Goal: Information Seeking & Learning: Learn about a topic

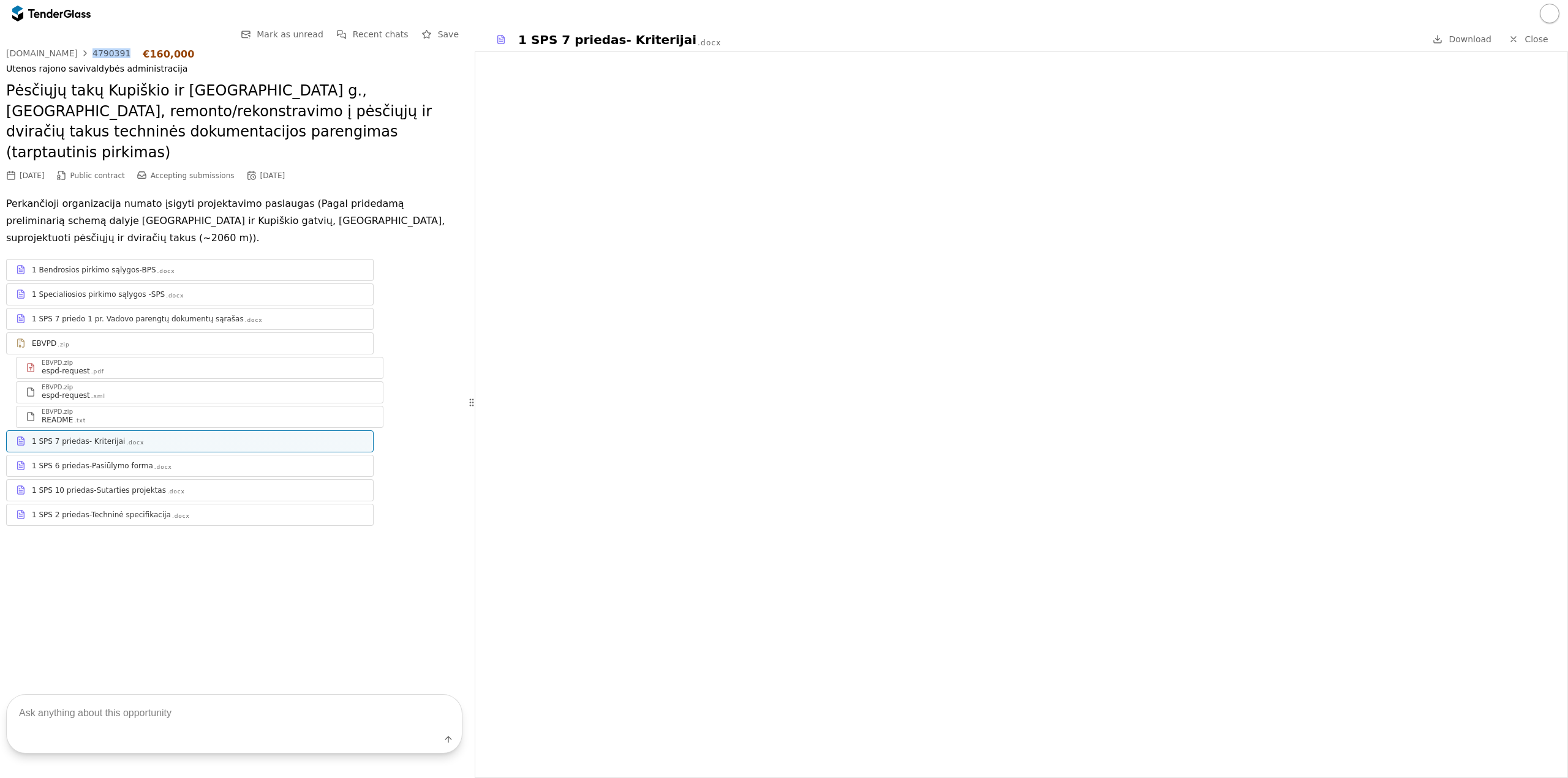
click at [61, 15] on div at bounding box center [46, 13] width 34 height 8
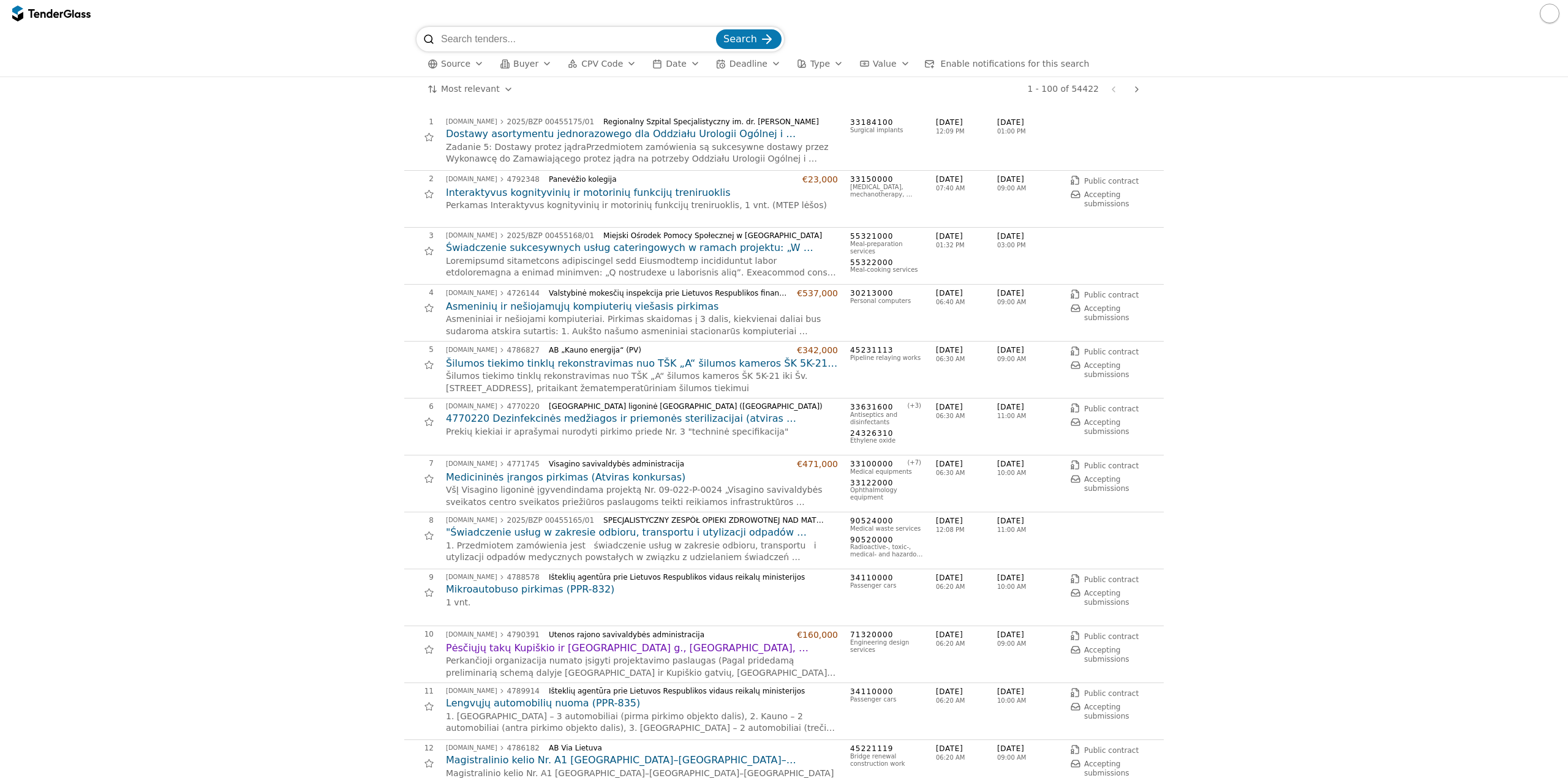
click at [526, 63] on span "Buyer" at bounding box center [526, 63] width 25 height 9
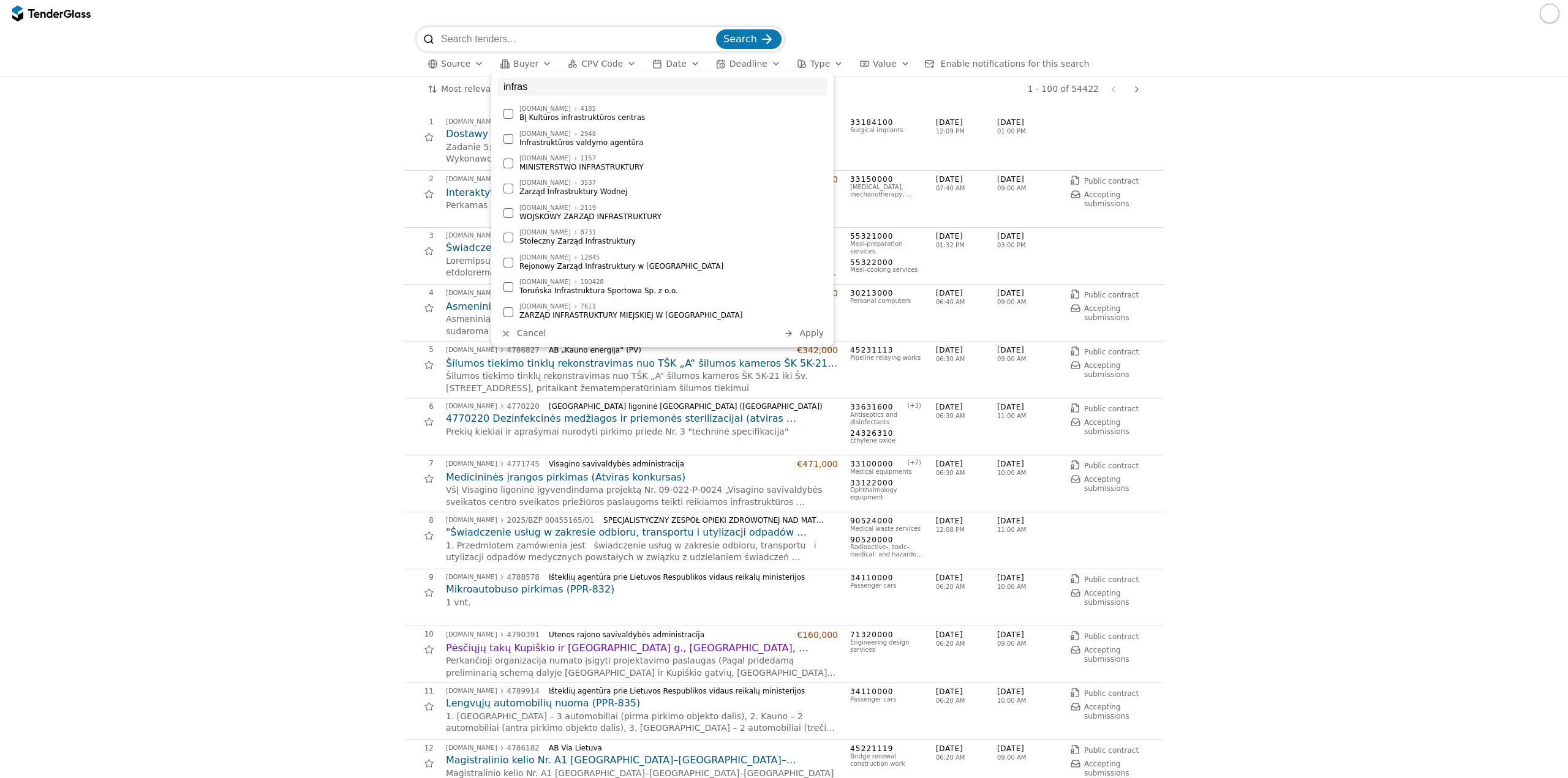
type input "infras"
click at [631, 142] on div "Infrastruktūros valdymo agentūra" at bounding box center [670, 143] width 302 height 9
click at [808, 329] on span "Apply" at bounding box center [812, 333] width 24 height 9
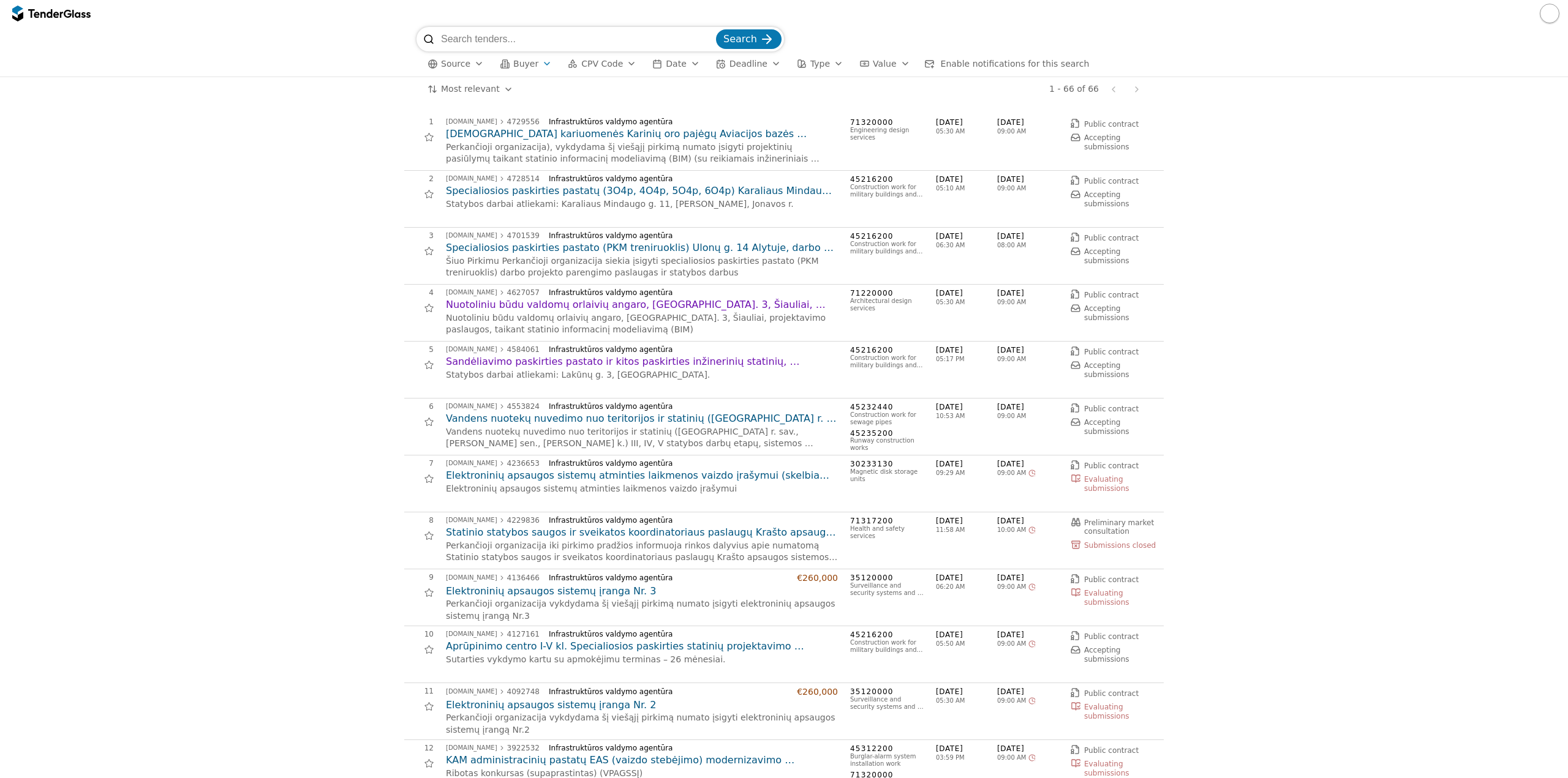
click at [465, 90] on html "Search Source Buyer CPV Code Date Deadline Type Value Enable notifications for …" at bounding box center [784, 389] width 1568 height 778
click at [526, 66] on span "Buyer" at bounding box center [526, 63] width 25 height 9
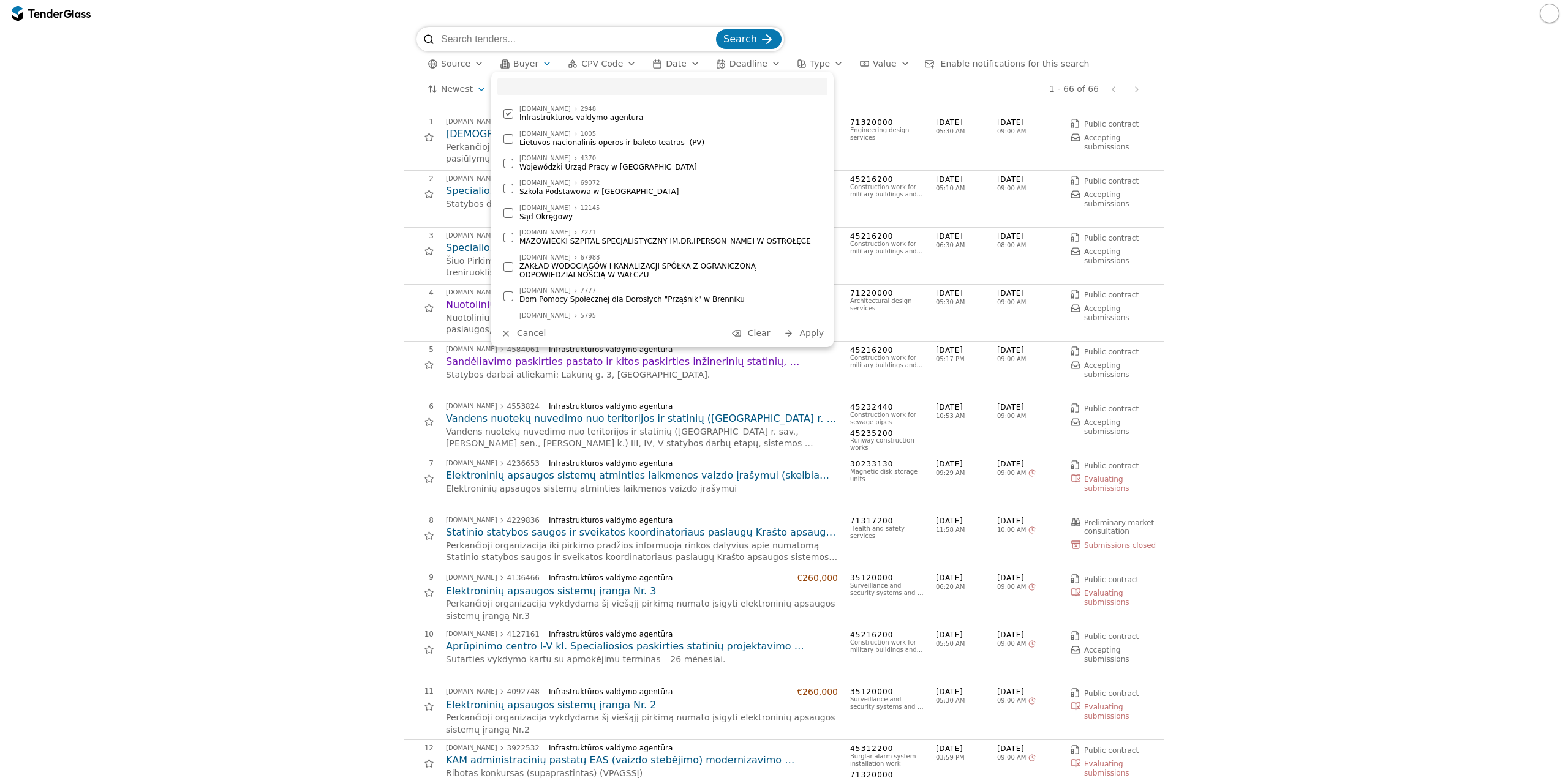
click at [509, 112] on div at bounding box center [508, 114] width 43 height 41
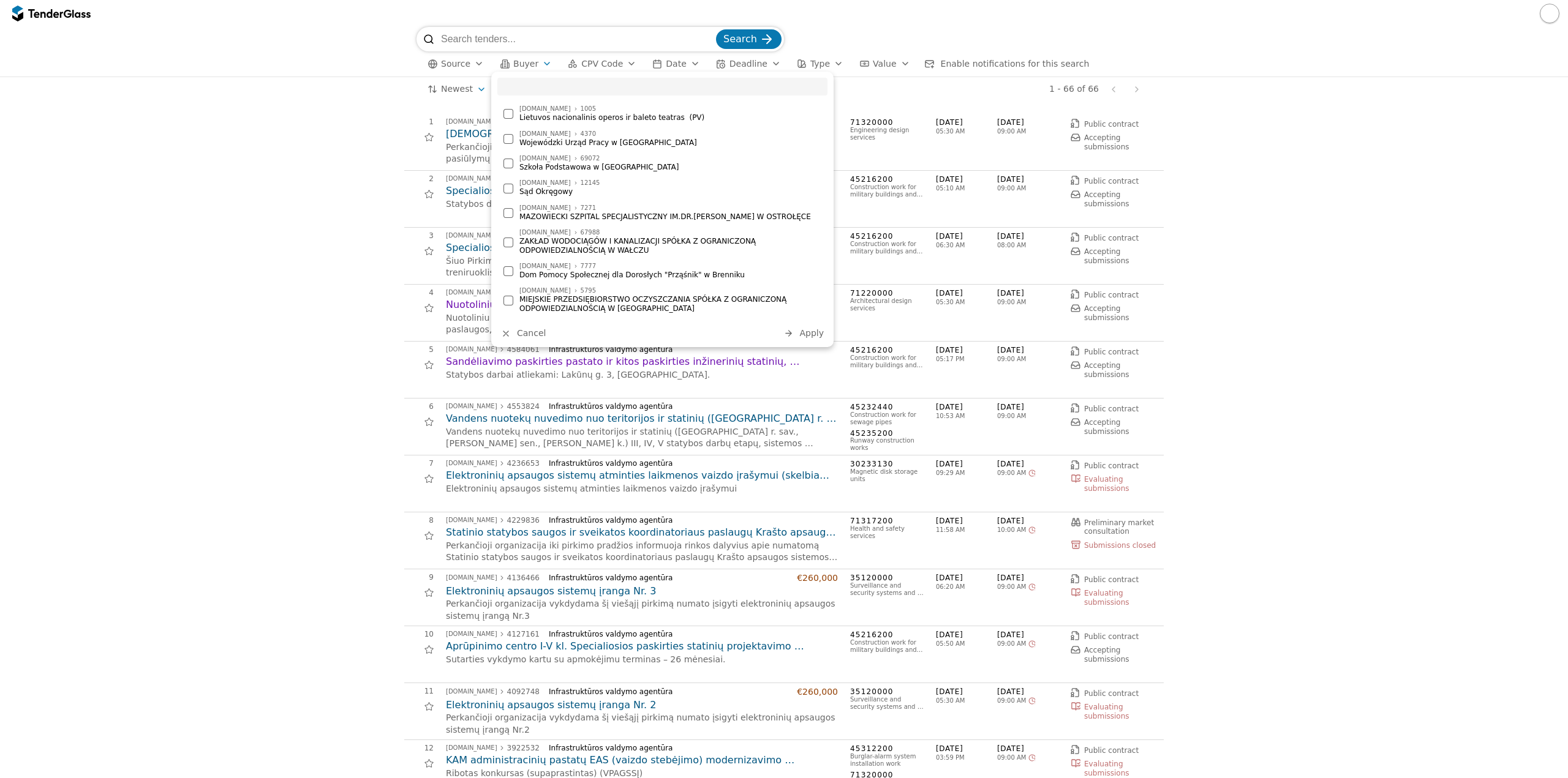
click at [559, 44] on input "search" at bounding box center [577, 39] width 272 height 24
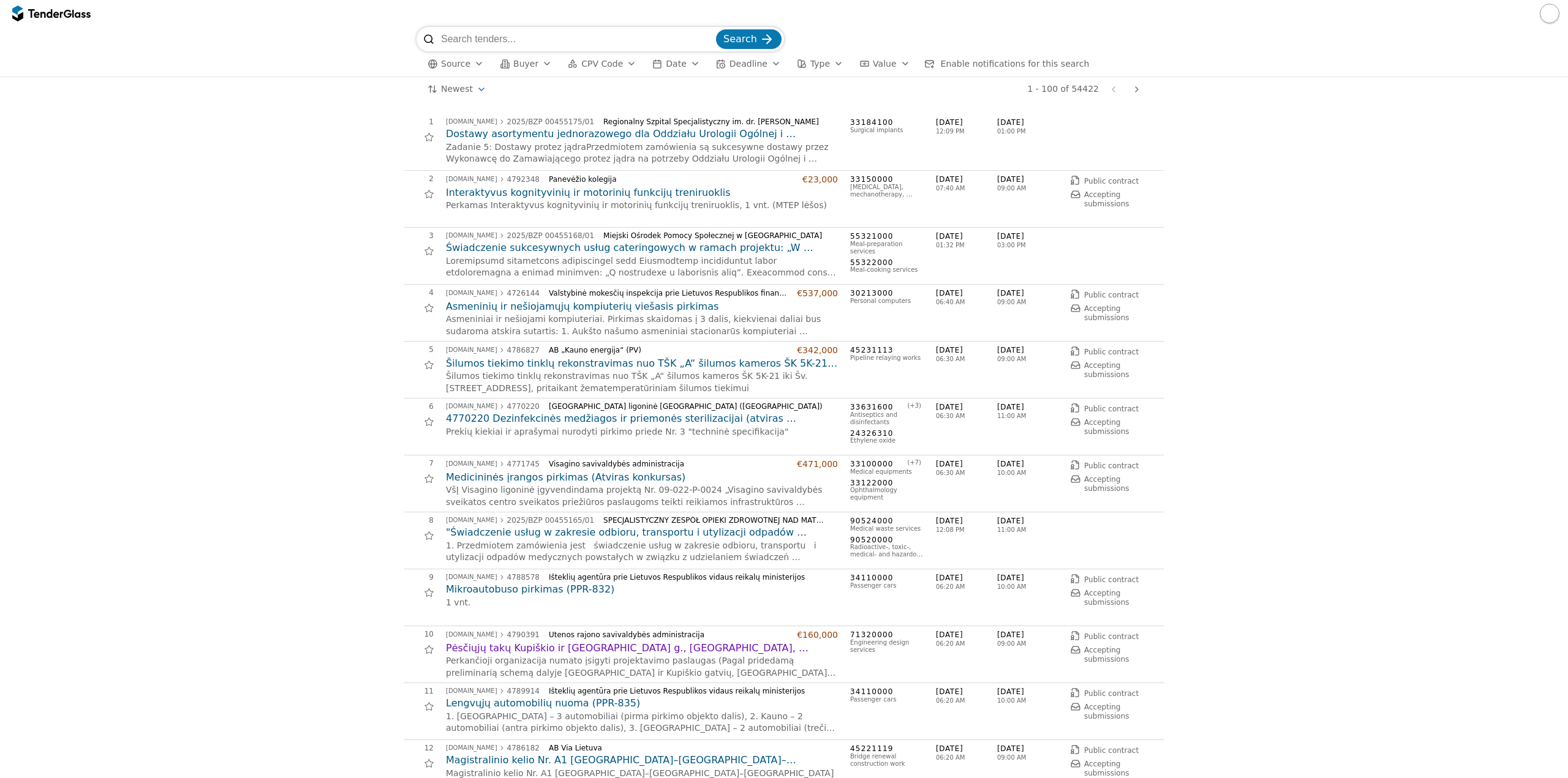
paste input "4659123"
type input "4659123"
click at [757, 38] on button "Search" at bounding box center [749, 39] width 65 height 20
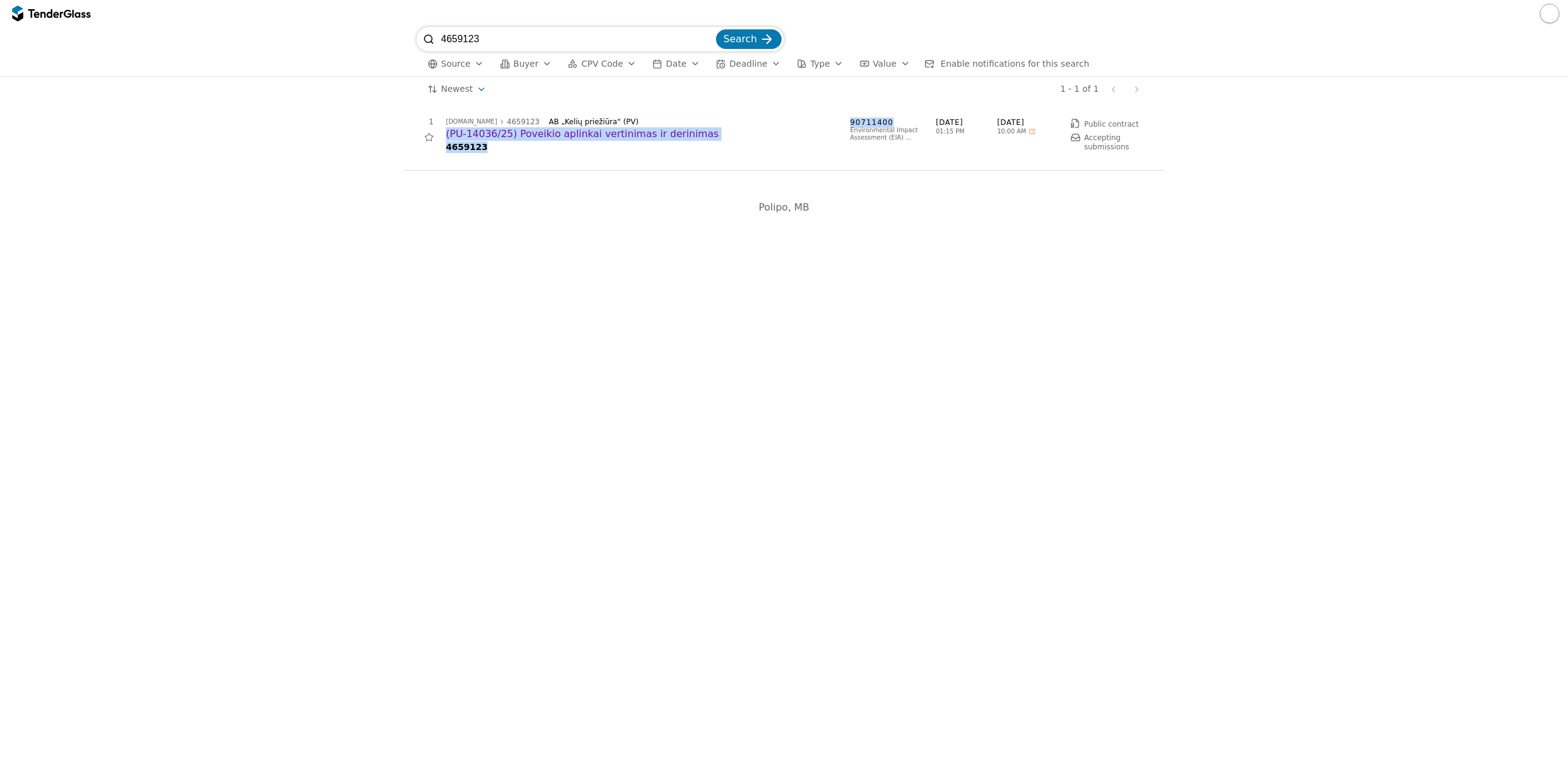
drag, startPoint x: 840, startPoint y: 119, endPoint x: 897, endPoint y: 123, distance: 57.1
click at [897, 123] on div "1 viesiejipirkimai.lt 4659123 AB „Kelių priežiūra“ (PV) (PU-14036/25) Poveikio …" at bounding box center [780, 141] width 752 height 49
click at [899, 116] on div "1 viesiejipirkimai.lt 4659123 AB „Kelių priežiūra“ (PV) (PU-14036/25) Poveikio …" at bounding box center [783, 142] width 759 height 57
click at [892, 121] on span "90711400" at bounding box center [887, 122] width 73 height 10
drag, startPoint x: 850, startPoint y: 120, endPoint x: 895, endPoint y: 121, distance: 45.0
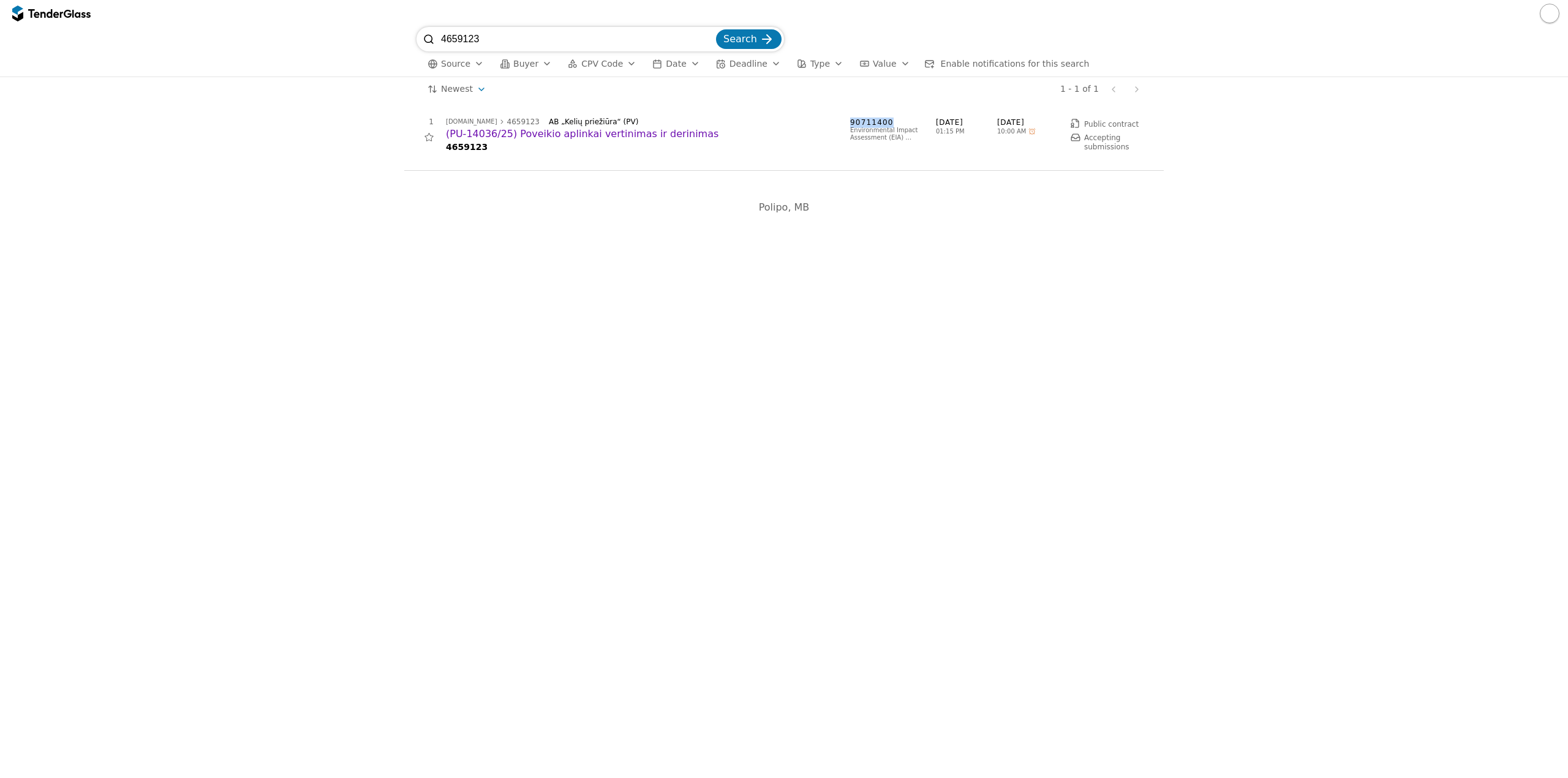
click at [895, 121] on span "90711400" at bounding box center [887, 122] width 73 height 10
drag, startPoint x: 213, startPoint y: 29, endPoint x: 232, endPoint y: 2, distance: 33.0
click at [212, 30] on div "4659123 Search Source Buyer CPV Code Date Deadline Type Value Enable notificati…" at bounding box center [784, 52] width 1556 height 50
click at [593, 59] on span "CPV Code" at bounding box center [602, 63] width 41 height 9
type input "90"
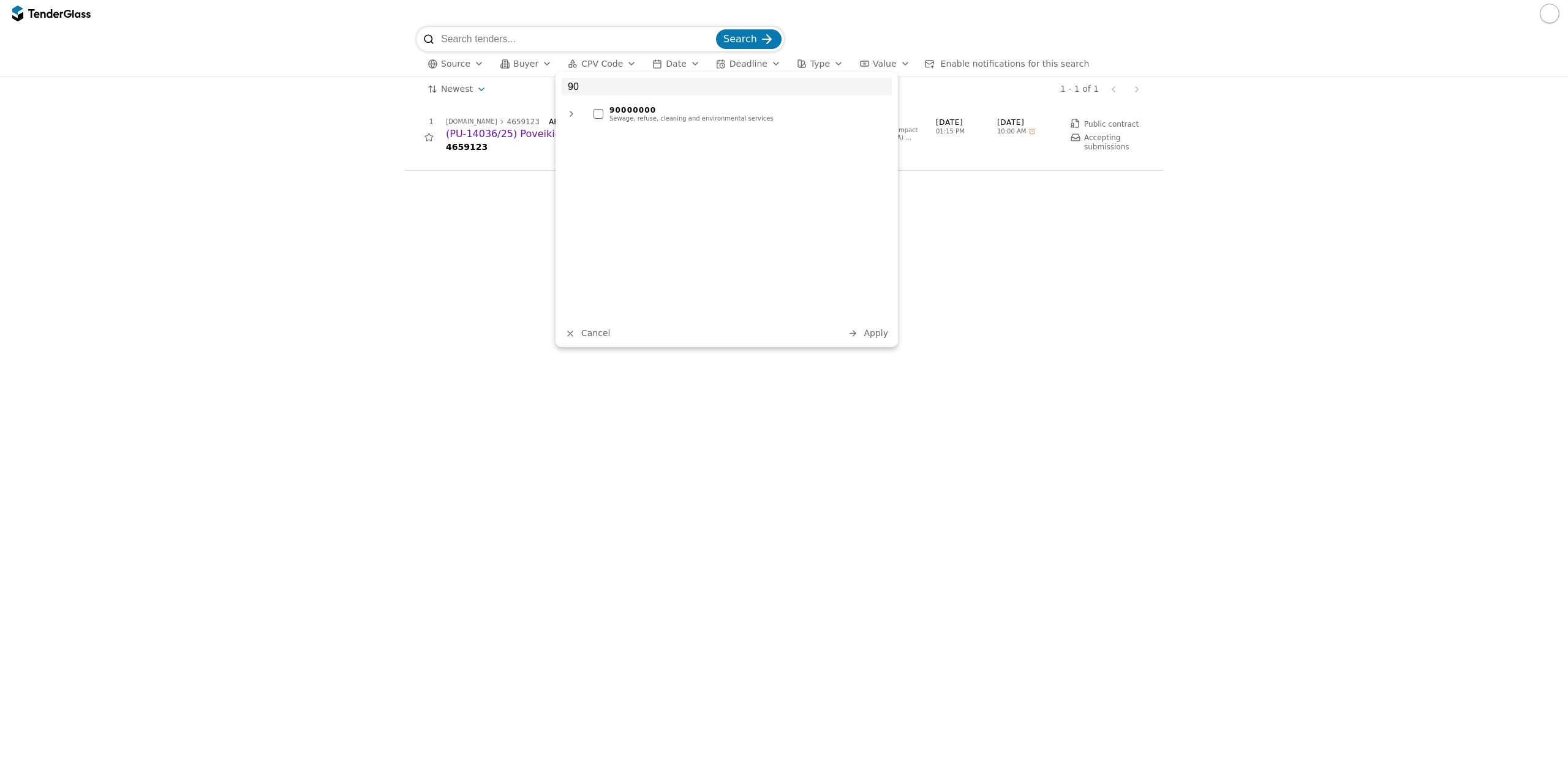
click at [1028, 306] on div "# Opportunity Published Deadline 1 viesiejipirkimai.lt 4659123 AB „Kelių prieži…" at bounding box center [784, 439] width 1568 height 676
click at [615, 60] on div "button" at bounding box center [632, 63] width 34 height 32
click at [625, 88] on input "90" at bounding box center [726, 86] width 330 height 18
type input "907"
click at [666, 112] on div "90000000" at bounding box center [747, 110] width 277 height 9
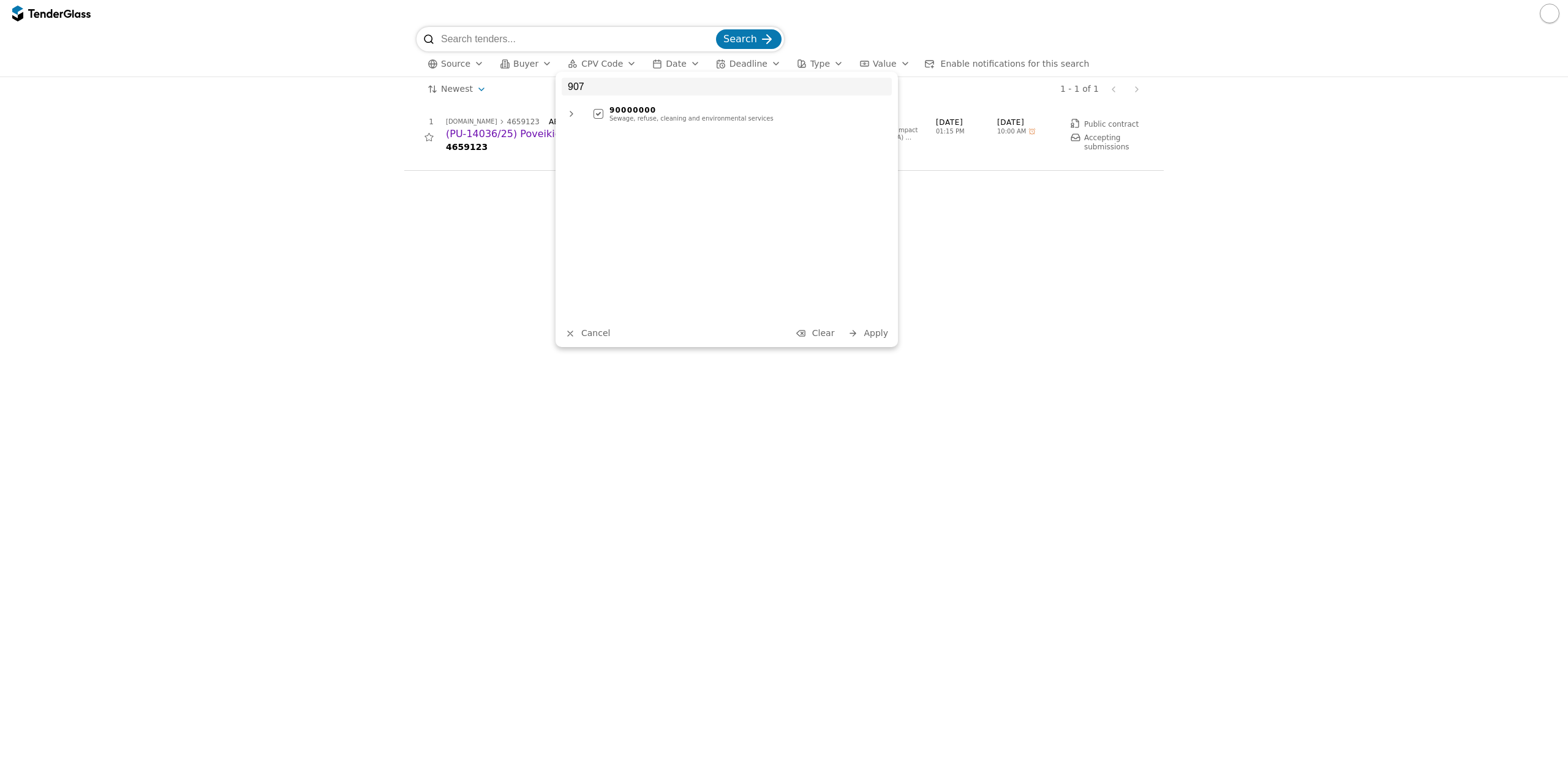
click at [887, 323] on div "907 90000000 Sewage, refuse, cleaning and environmental services Cancel Clear A…" at bounding box center [726, 209] width 342 height 276
click at [888, 328] on button "Apply" at bounding box center [868, 333] width 47 height 16
drag, startPoint x: 477, startPoint y: 40, endPoint x: 291, endPoint y: 28, distance: 186.4
click at [291, 28] on div "4659123 Search Source Buyer 90 Date Deadline Type Value Enable notifications fo…" at bounding box center [784, 52] width 1556 height 50
click at [757, 40] on button "Search" at bounding box center [749, 39] width 65 height 20
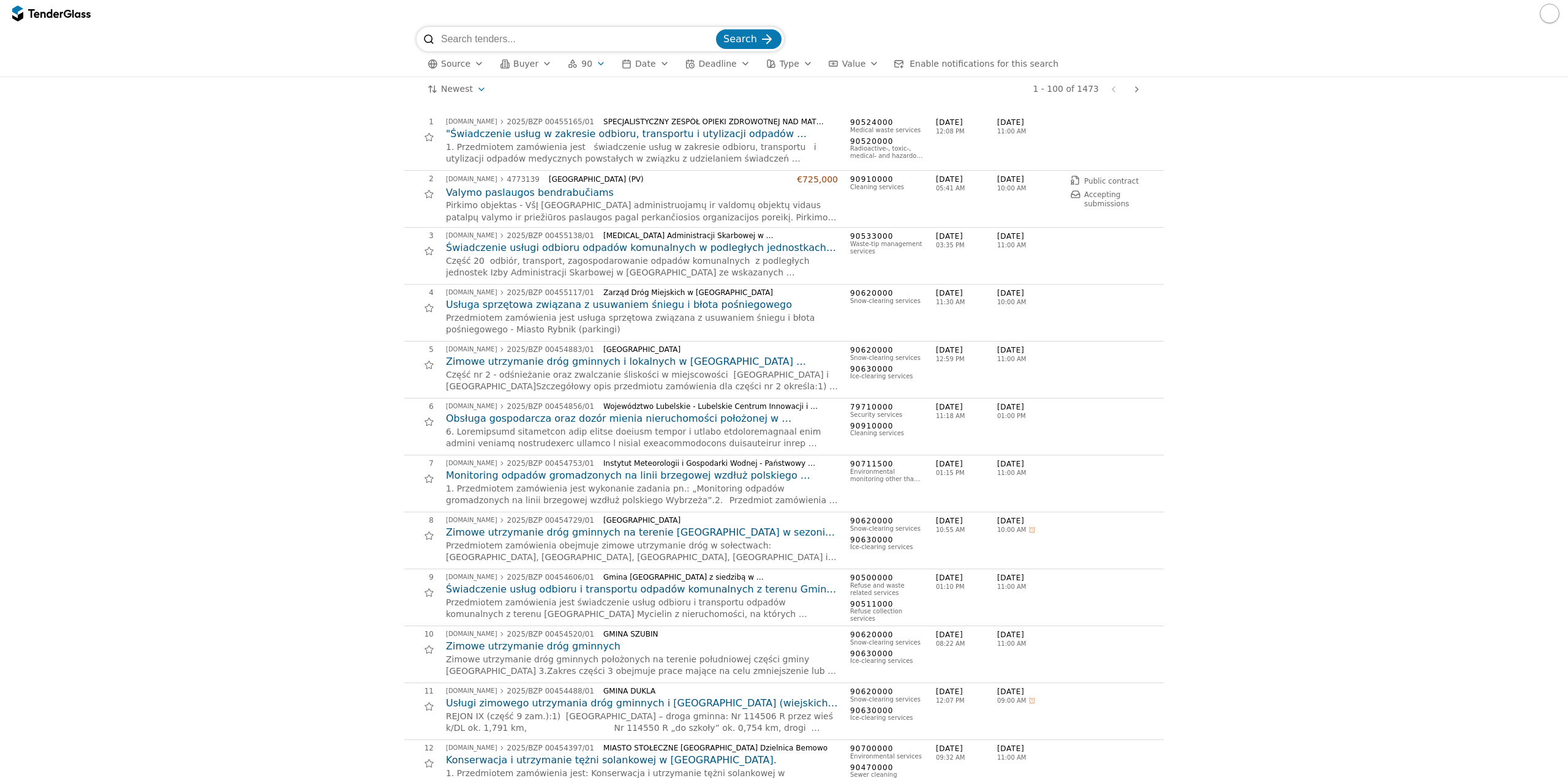
click at [474, 63] on div "button" at bounding box center [479, 63] width 34 height 32
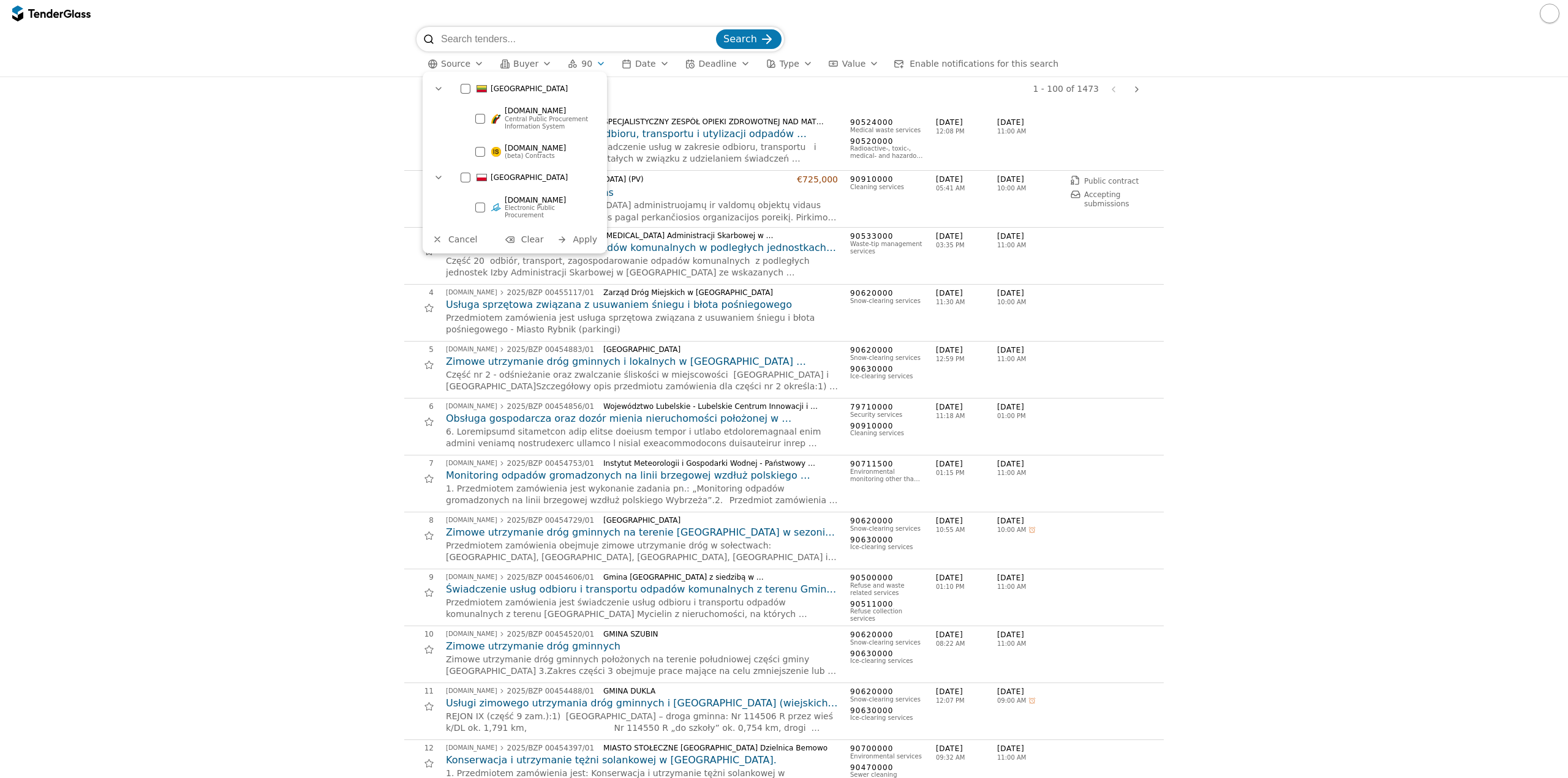
click at [467, 92] on div at bounding box center [465, 88] width 9 height 9
click at [583, 234] on span "Apply" at bounding box center [585, 239] width 24 height 9
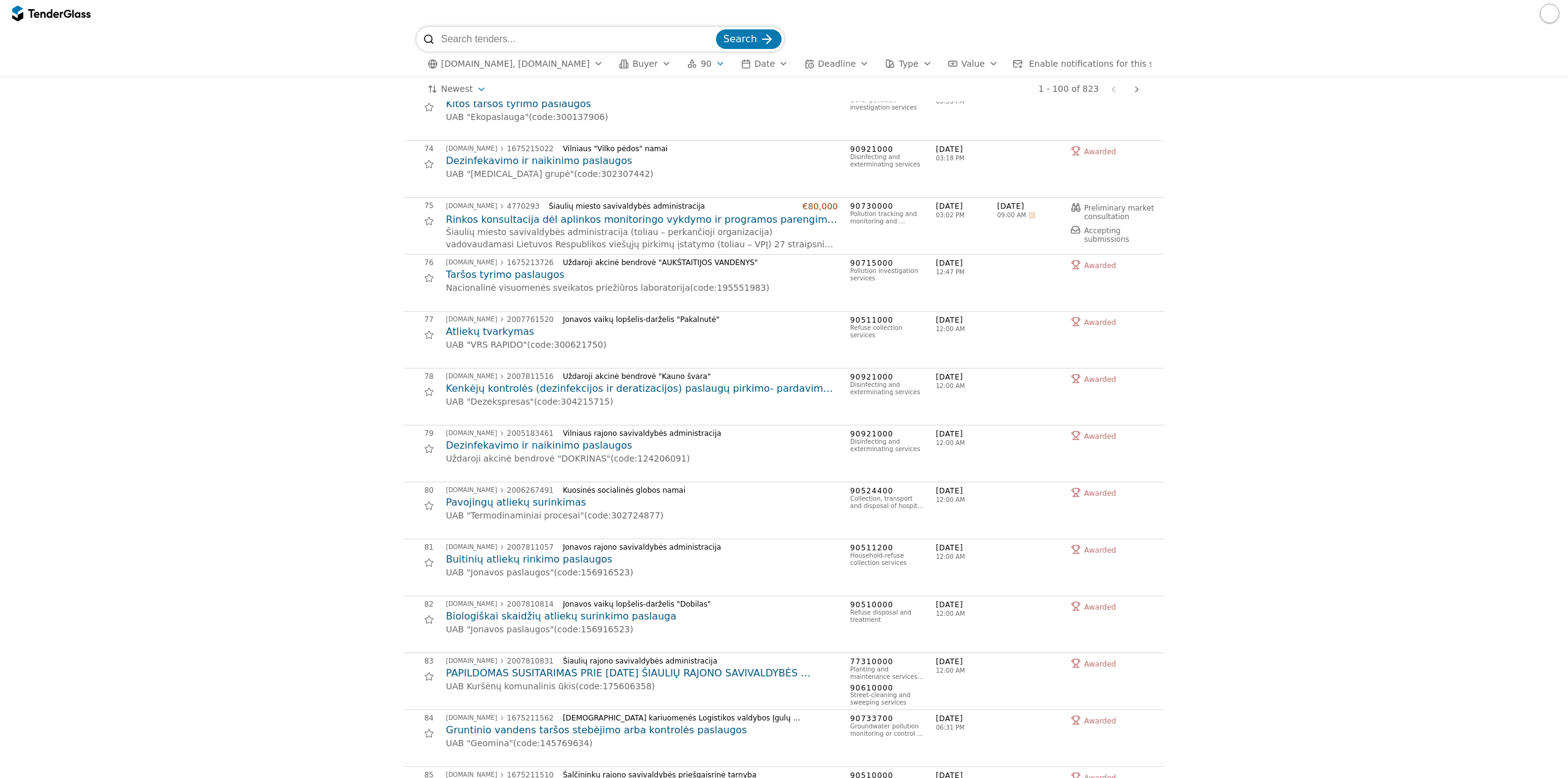
scroll to position [3861, 0]
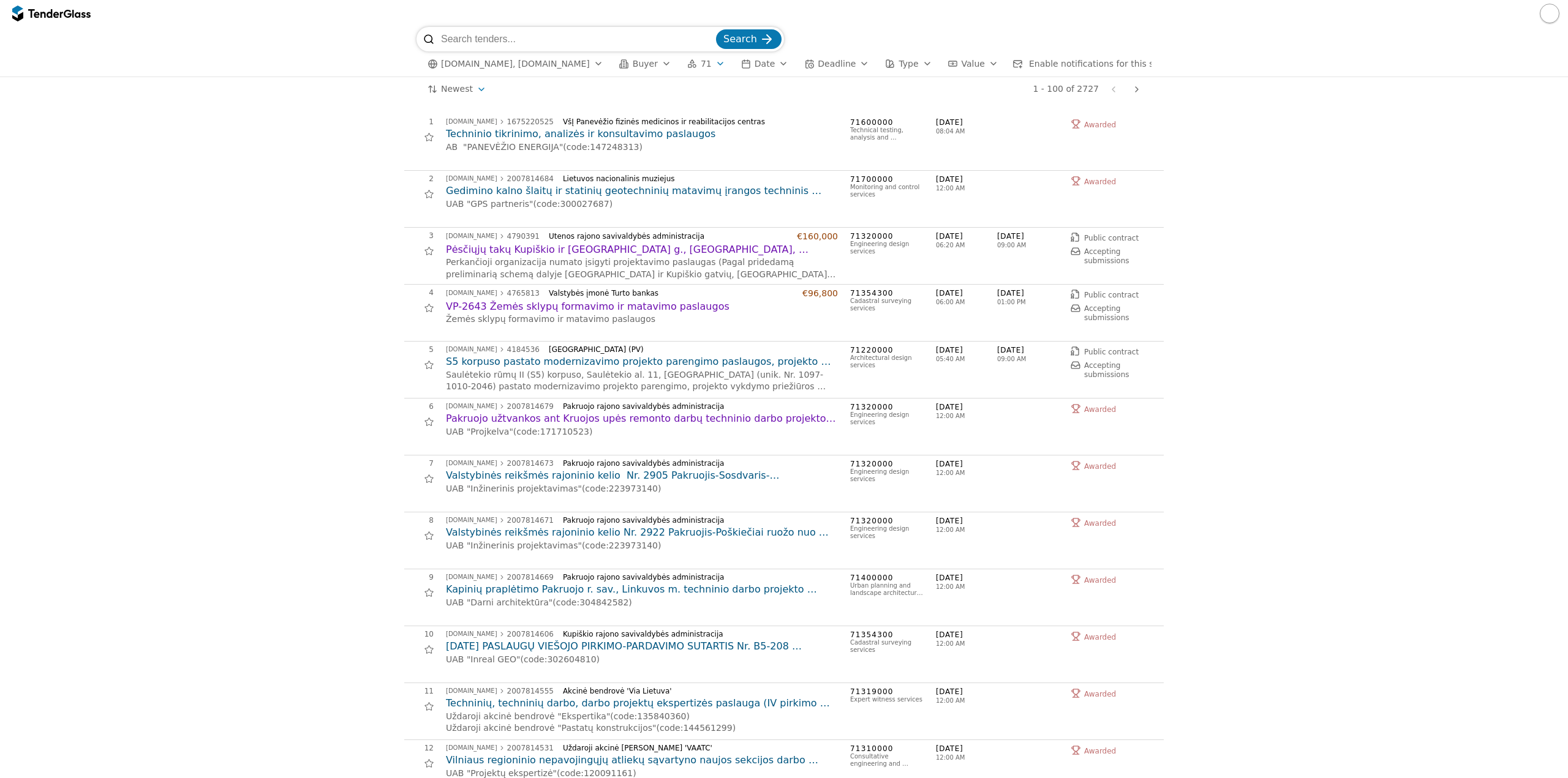
click at [910, 61] on div "button" at bounding box center [927, 63] width 34 height 32
click at [893, 109] on span "Framework agreement" at bounding box center [935, 111] width 84 height 9
click at [1016, 200] on span "Apply" at bounding box center [1014, 202] width 24 height 9
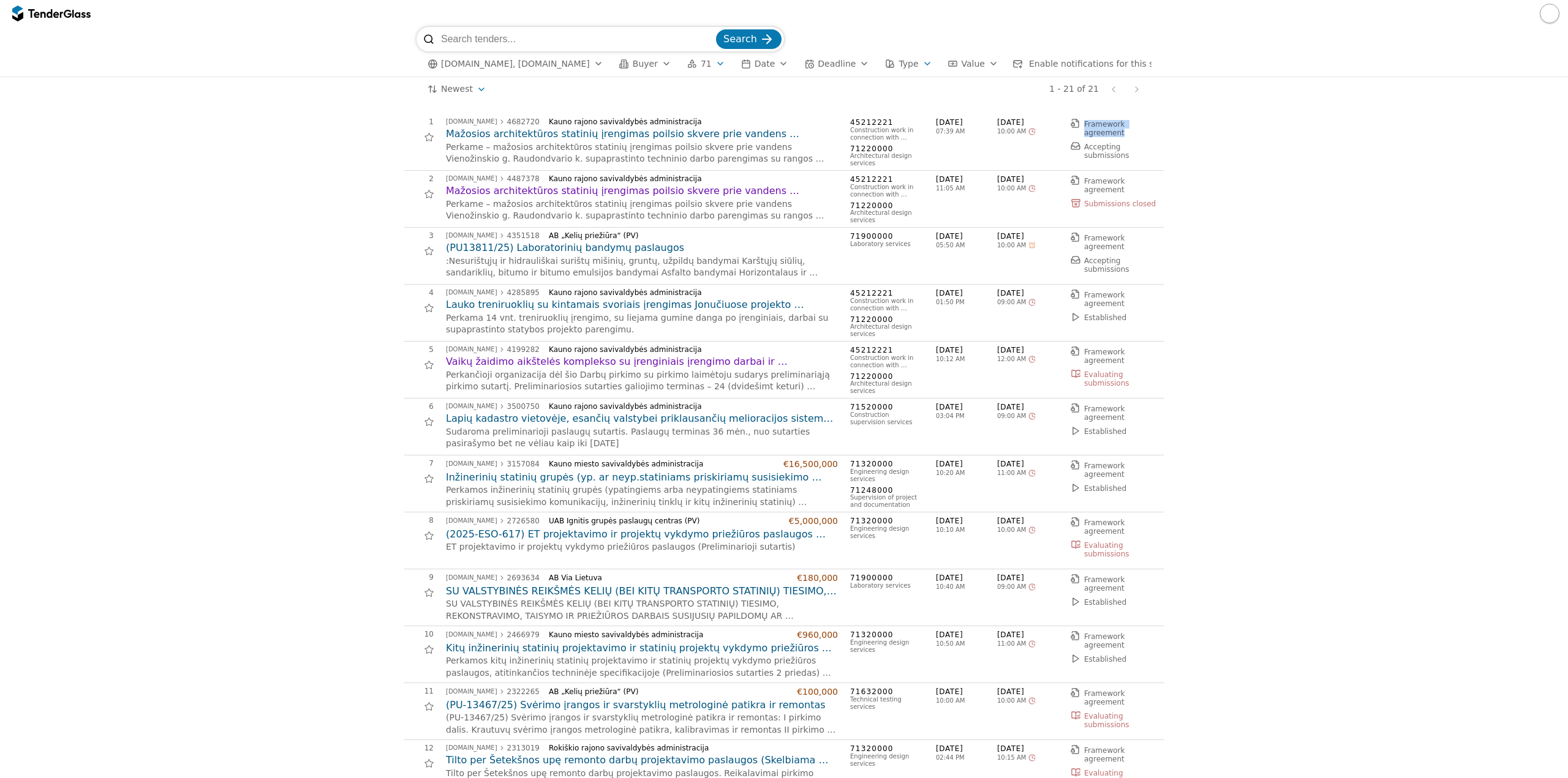
drag, startPoint x: 1126, startPoint y: 134, endPoint x: 1079, endPoint y: 115, distance: 50.7
click at [1079, 115] on div "1 viesiejipirkimai.lt 4682720 Kauno rajono savivaldybės administracija Mažosios…" at bounding box center [783, 142] width 759 height 57
copy span "Framework agreement"
click at [910, 63] on div "button" at bounding box center [927, 63] width 34 height 32
drag, startPoint x: 961, startPoint y: 156, endPoint x: 896, endPoint y: 160, distance: 65.1
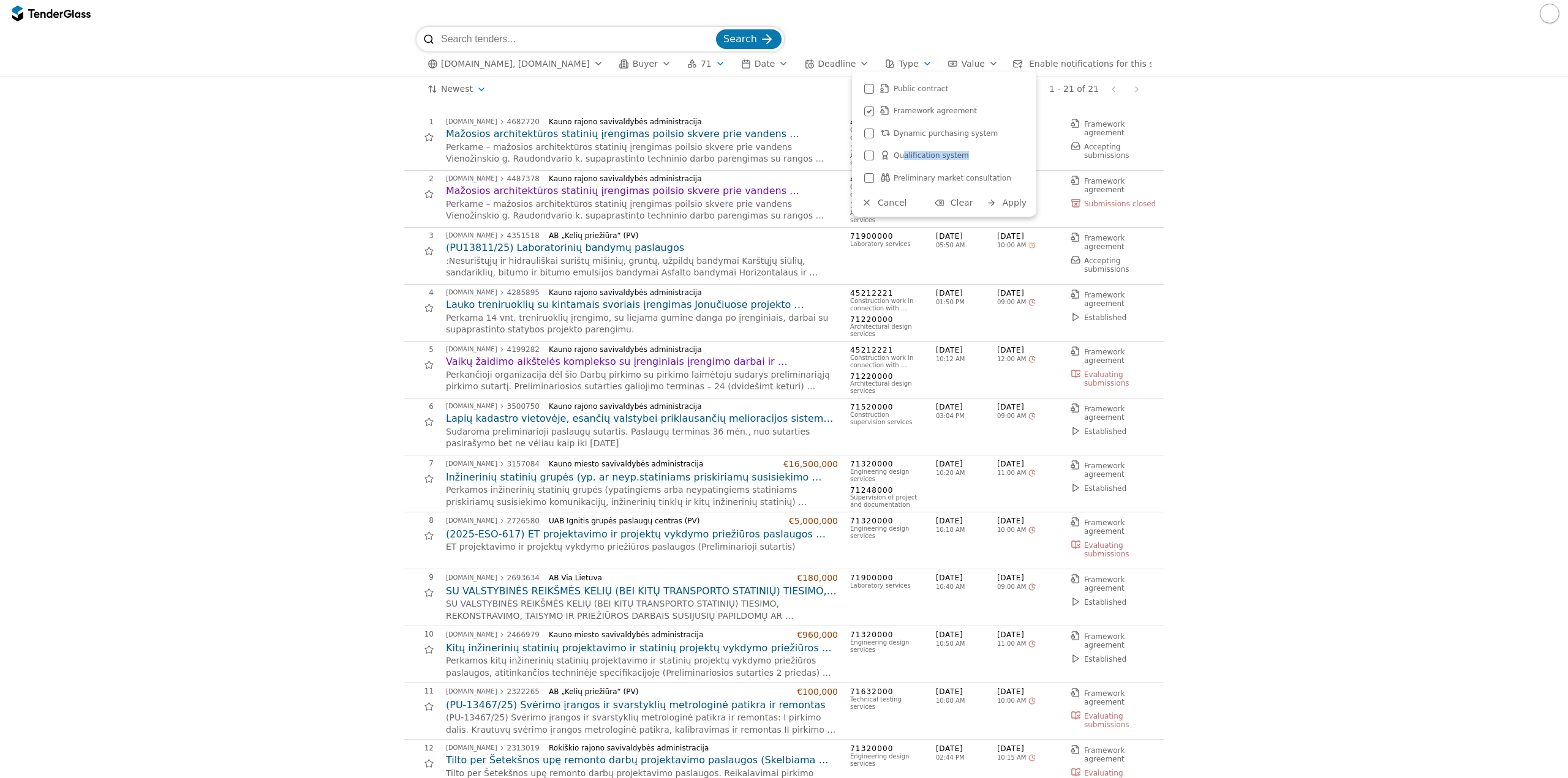
click at [899, 162] on div "Qualification system" at bounding box center [951, 156] width 144 height 14
click at [869, 154] on div at bounding box center [869, 155] width 43 height 41
click at [869, 154] on div at bounding box center [868, 155] width 9 height 9
click at [869, 113] on div at bounding box center [869, 111] width 43 height 41
click at [1015, 207] on span "Apply" at bounding box center [1014, 202] width 24 height 9
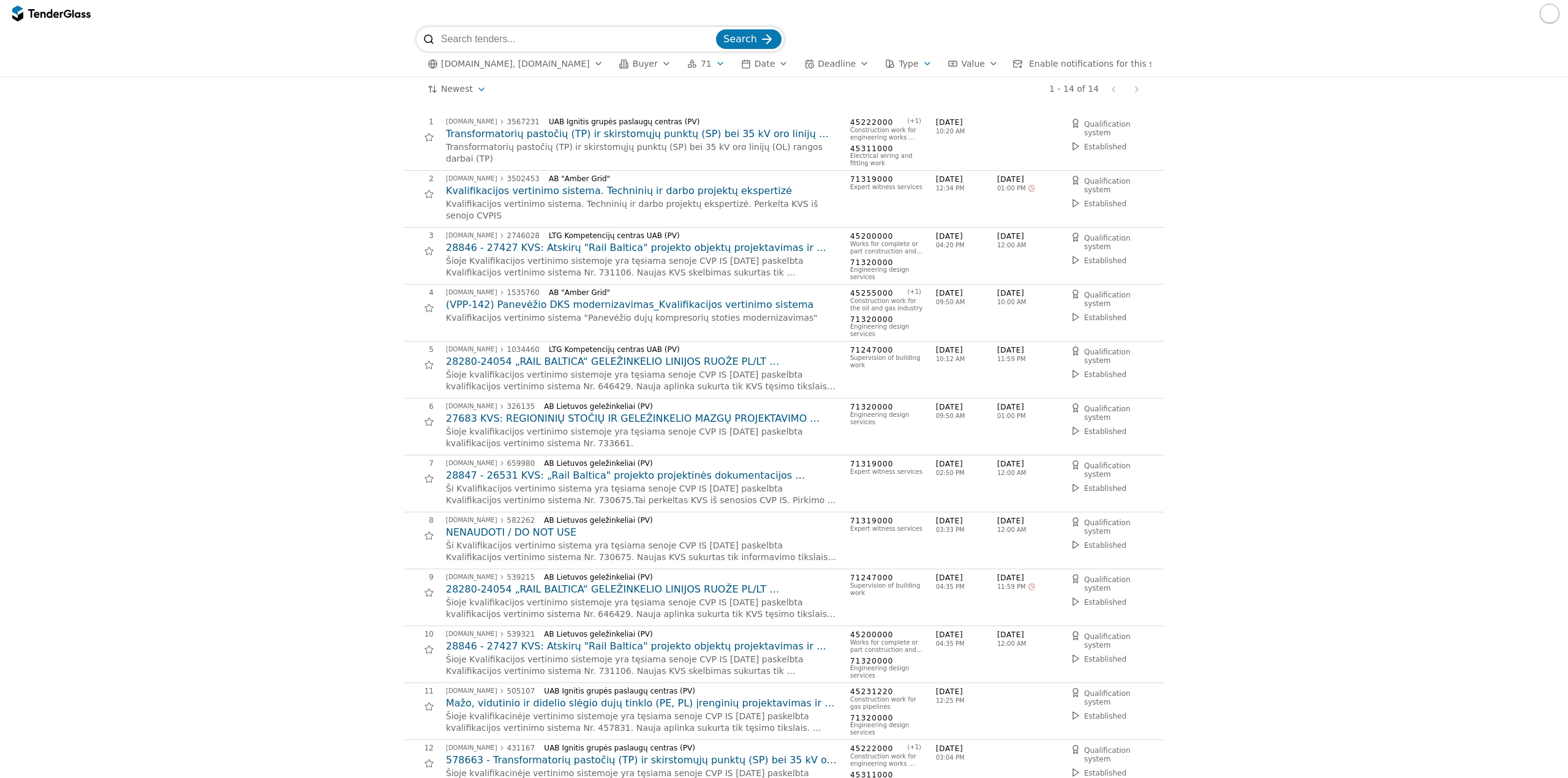
click at [961, 65] on span "Value" at bounding box center [973, 63] width 23 height 9
click at [880, 55] on div "viesiejipirkimai.lt, eviesiejipirkimai.lt Buyer 71 Date Deadline Type Value Ena…" at bounding box center [783, 64] width 735 height 25
click at [899, 65] on span "Type" at bounding box center [908, 63] width 20 height 9
click at [868, 159] on div at bounding box center [869, 155] width 43 height 41
click at [863, 177] on div "Preliminary market consultation" at bounding box center [944, 177] width 172 height 20
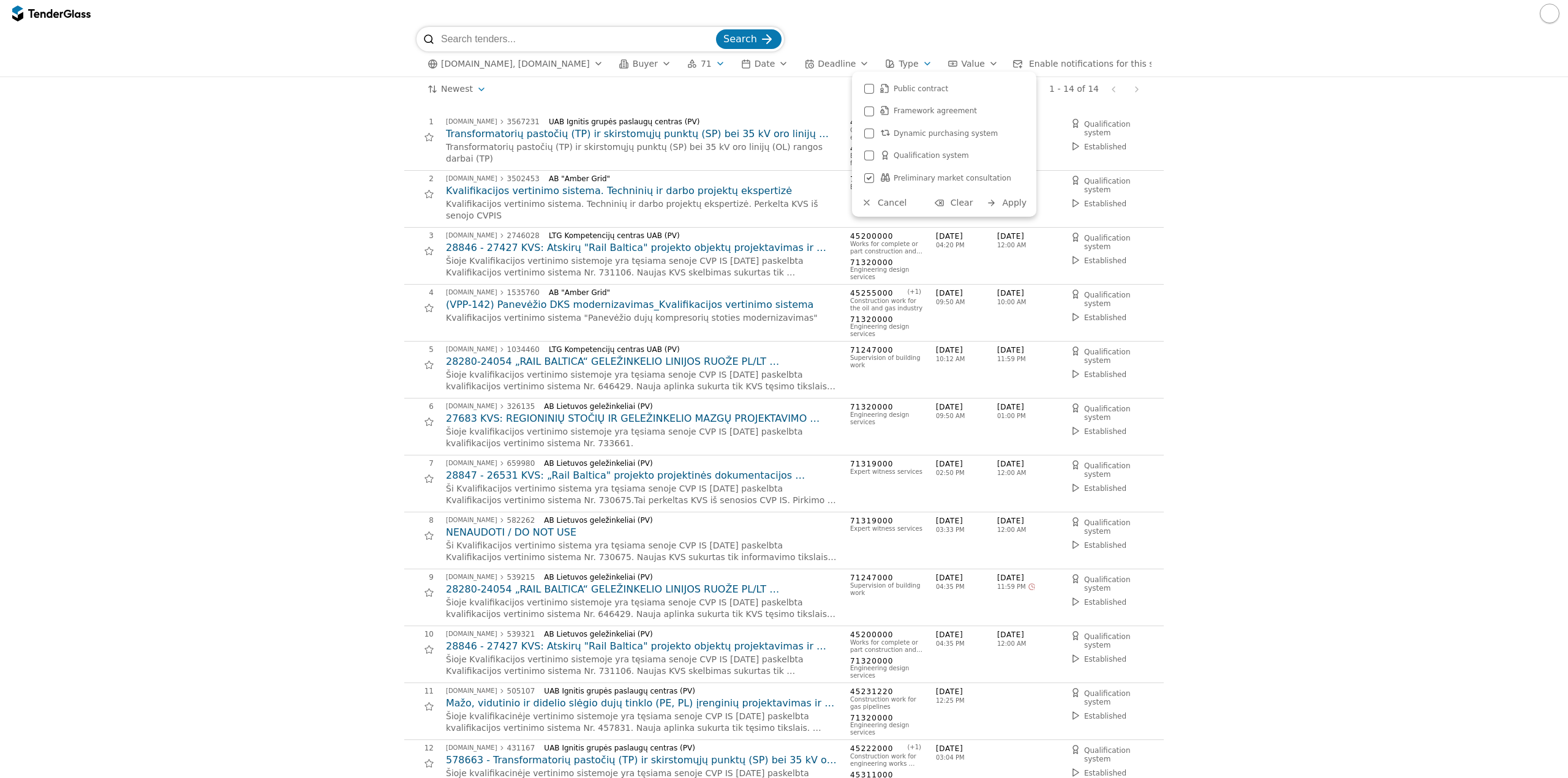
click at [1011, 206] on span "Apply" at bounding box center [1014, 202] width 24 height 9
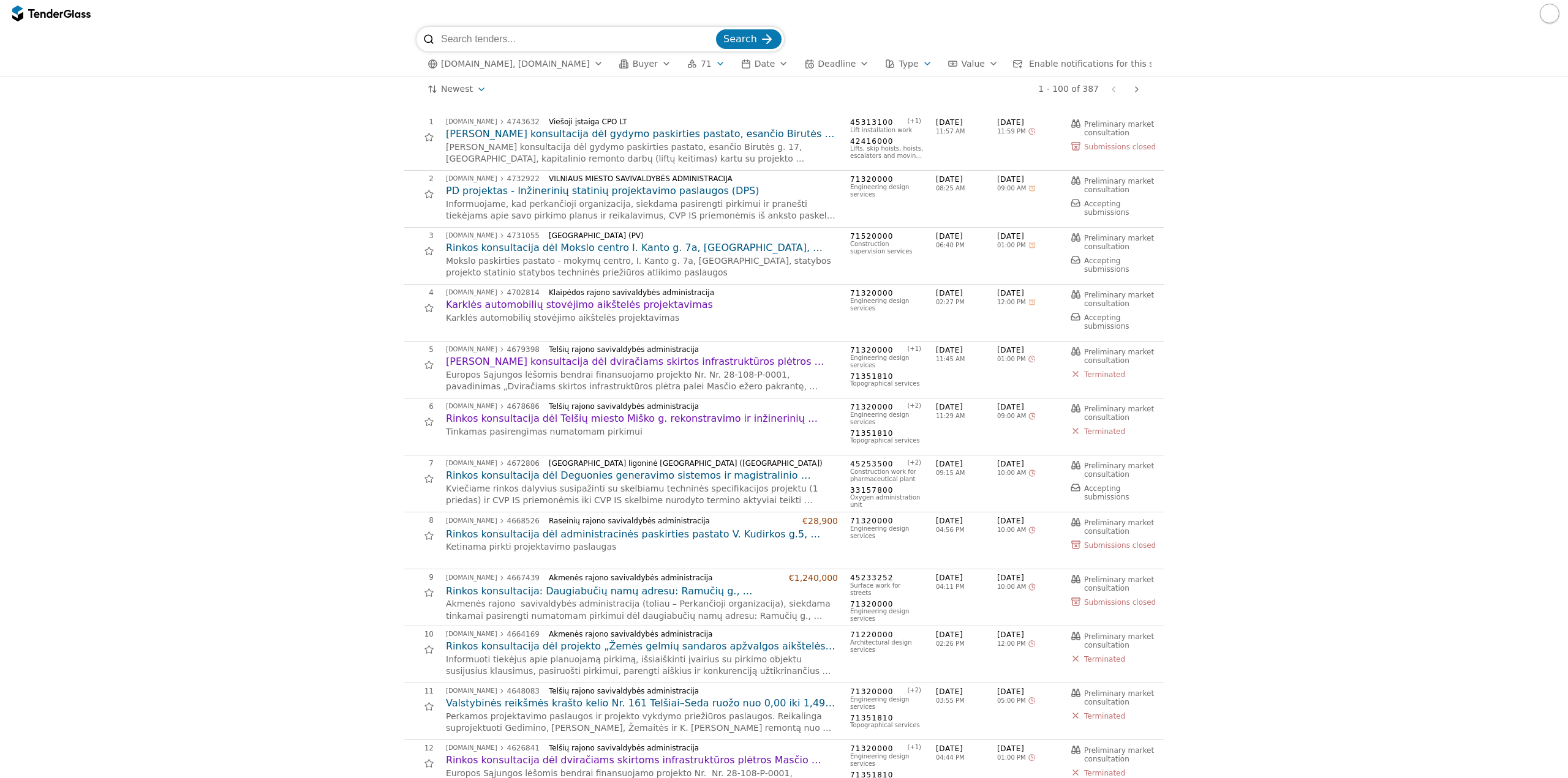
click at [953, 65] on button "Value" at bounding box center [974, 64] width 60 height 16
click at [903, 60] on button "Type" at bounding box center [907, 64] width 56 height 16
click at [873, 181] on div at bounding box center [868, 177] width 9 height 9
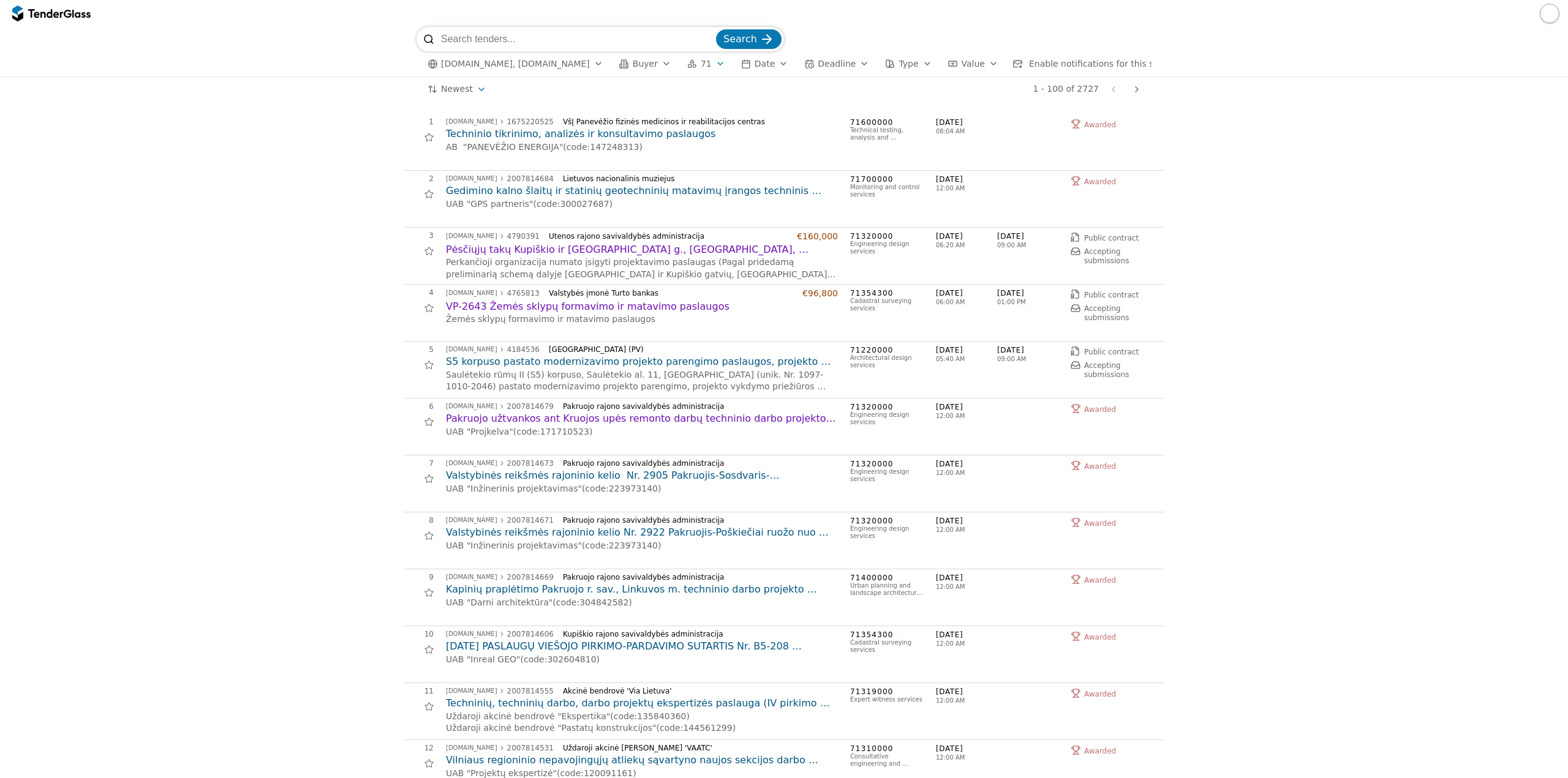
click at [691, 65] on button "71" at bounding box center [706, 64] width 47 height 16
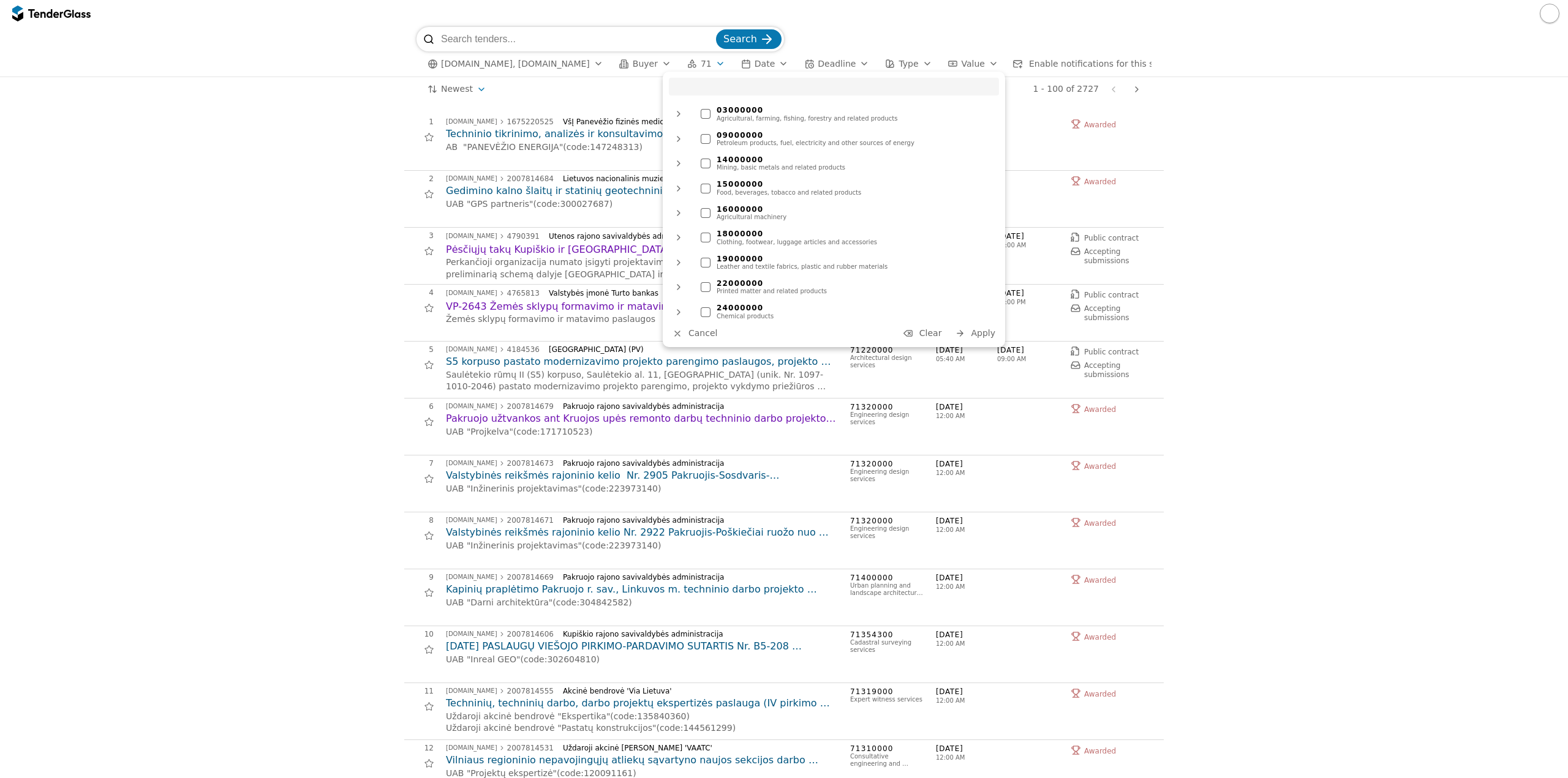
click at [936, 333] on span "Clear" at bounding box center [930, 333] width 22 height 9
click at [971, 333] on button "Apply" at bounding box center [974, 333] width 47 height 16
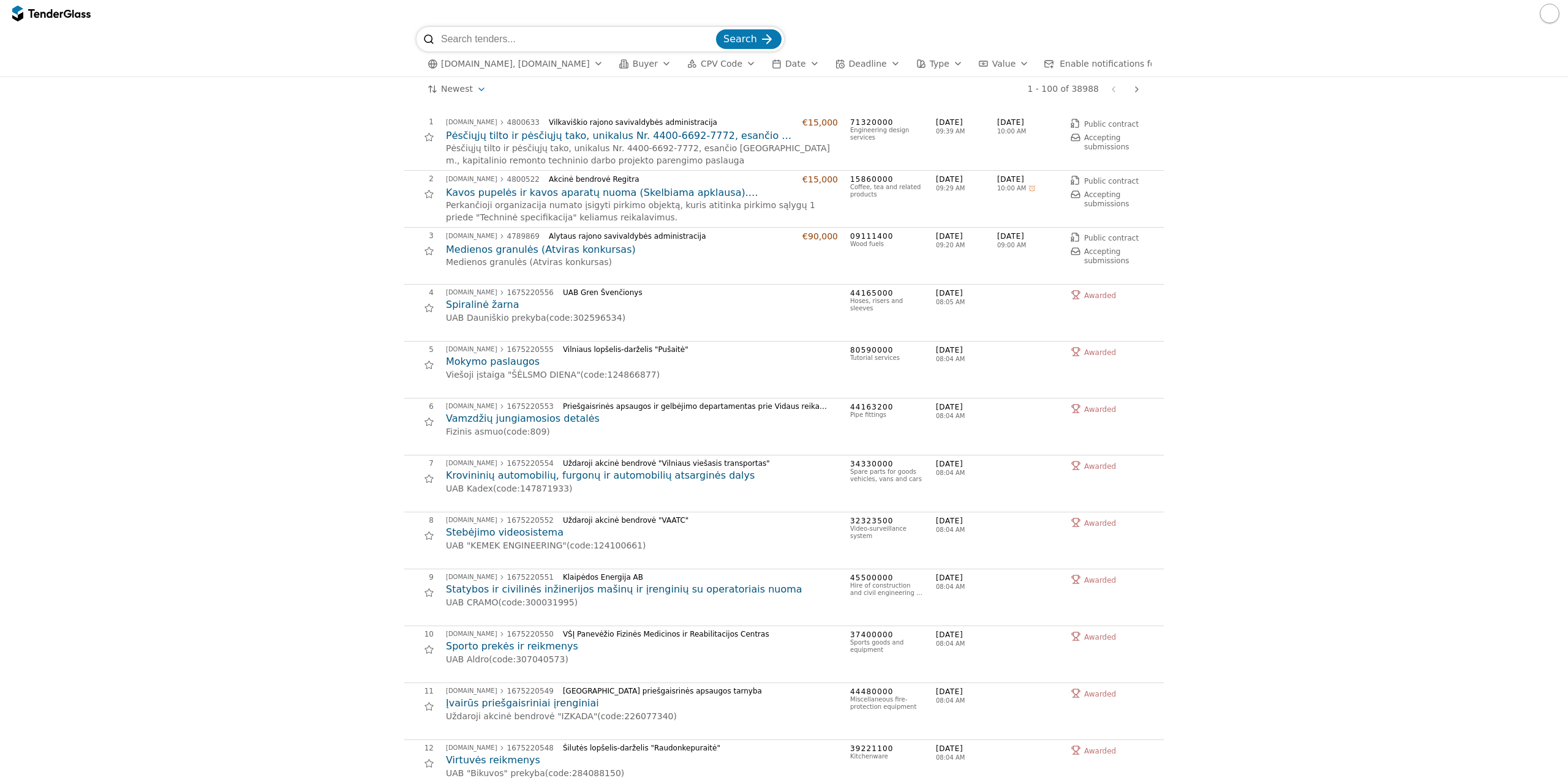
click at [503, 93] on div "1 - 100 of 38988 Previous page Next page" at bounding box center [821, 90] width 648 height 24
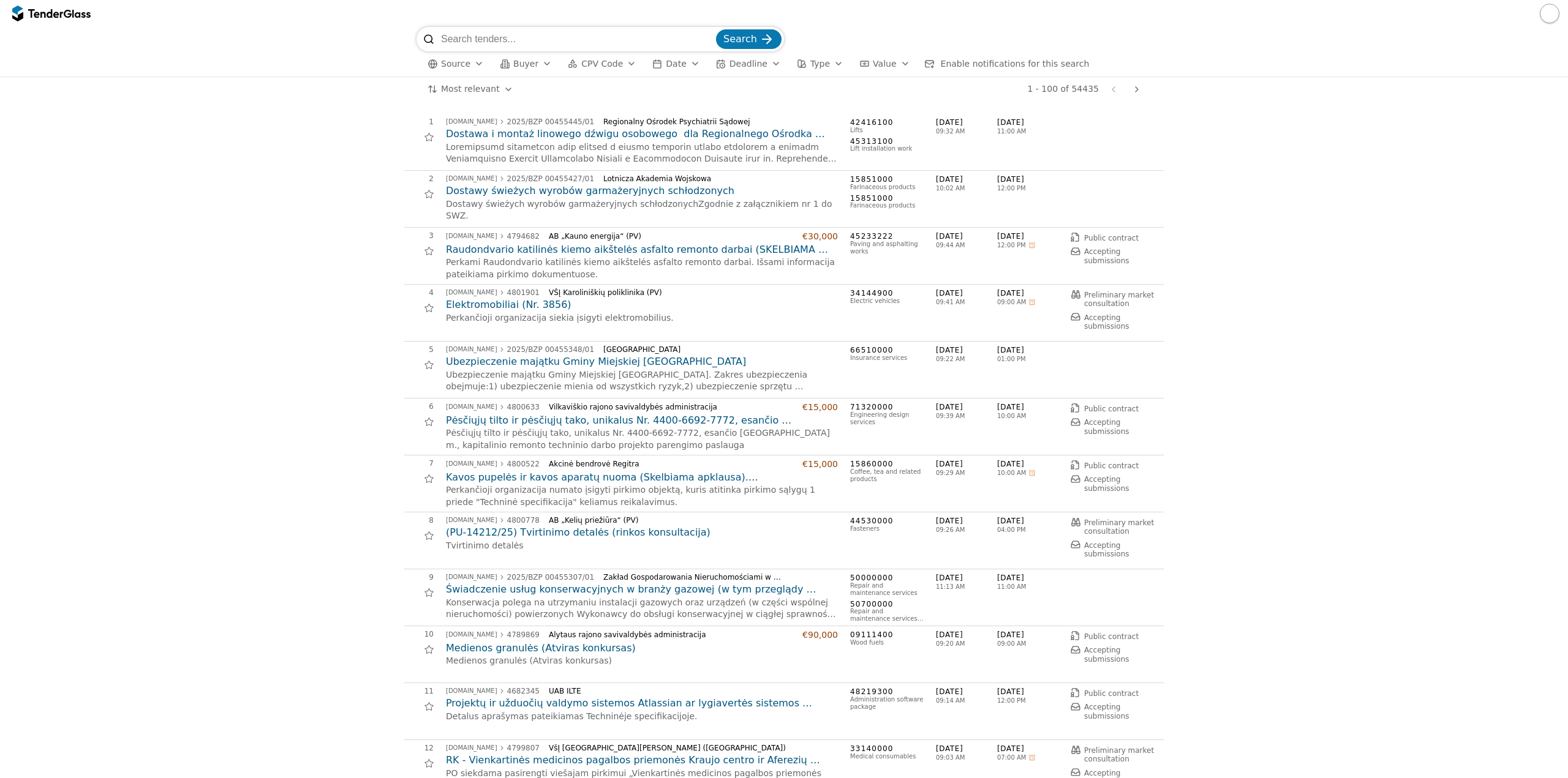
click at [461, 63] on span "Source" at bounding box center [456, 63] width 29 height 9
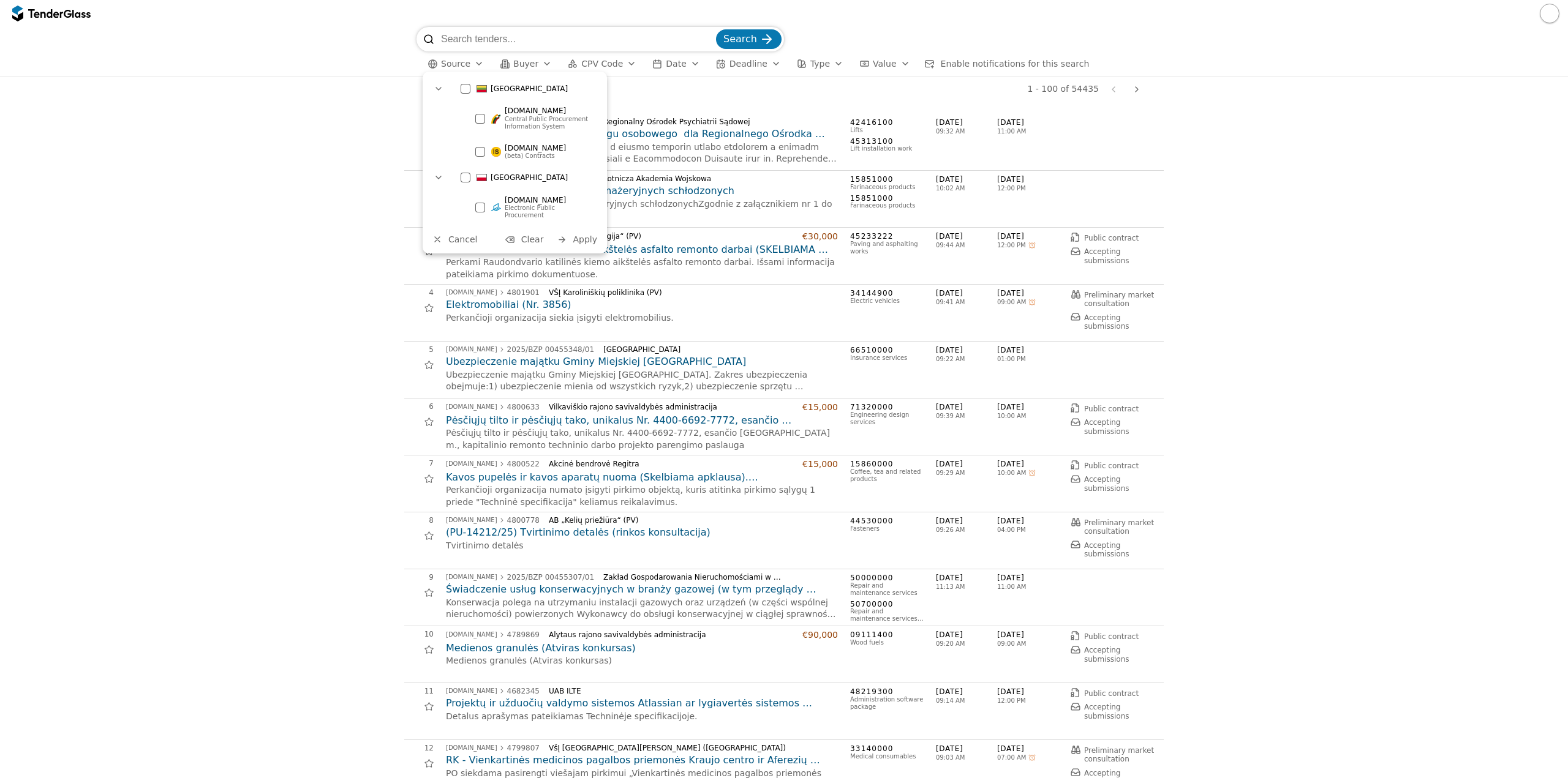
click at [458, 88] on div "Lithuania" at bounding box center [527, 89] width 146 height 20
click at [587, 234] on span "Apply" at bounding box center [585, 239] width 24 height 9
